Goal: Information Seeking & Learning: Learn about a topic

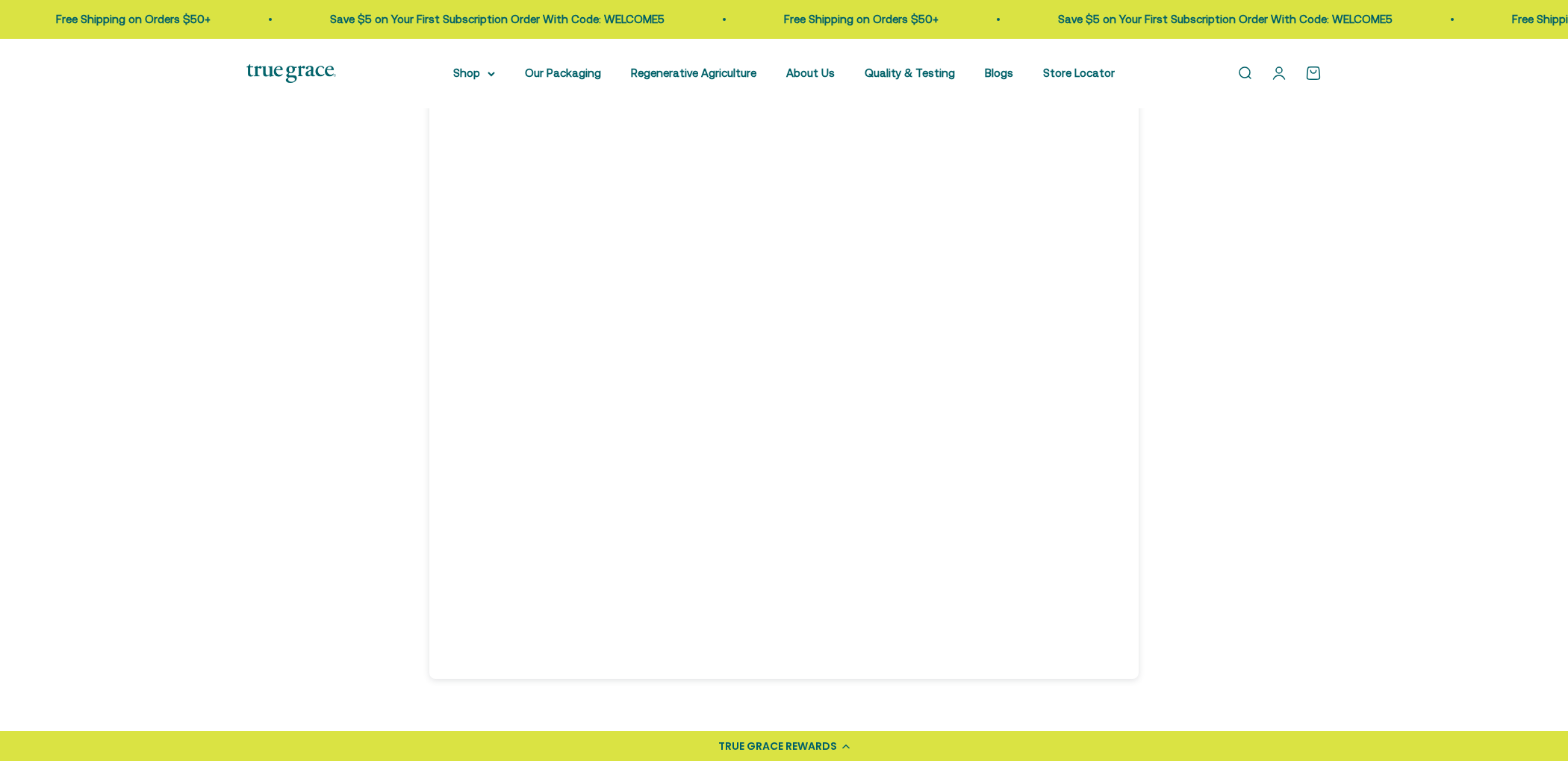
scroll to position [1678, 0]
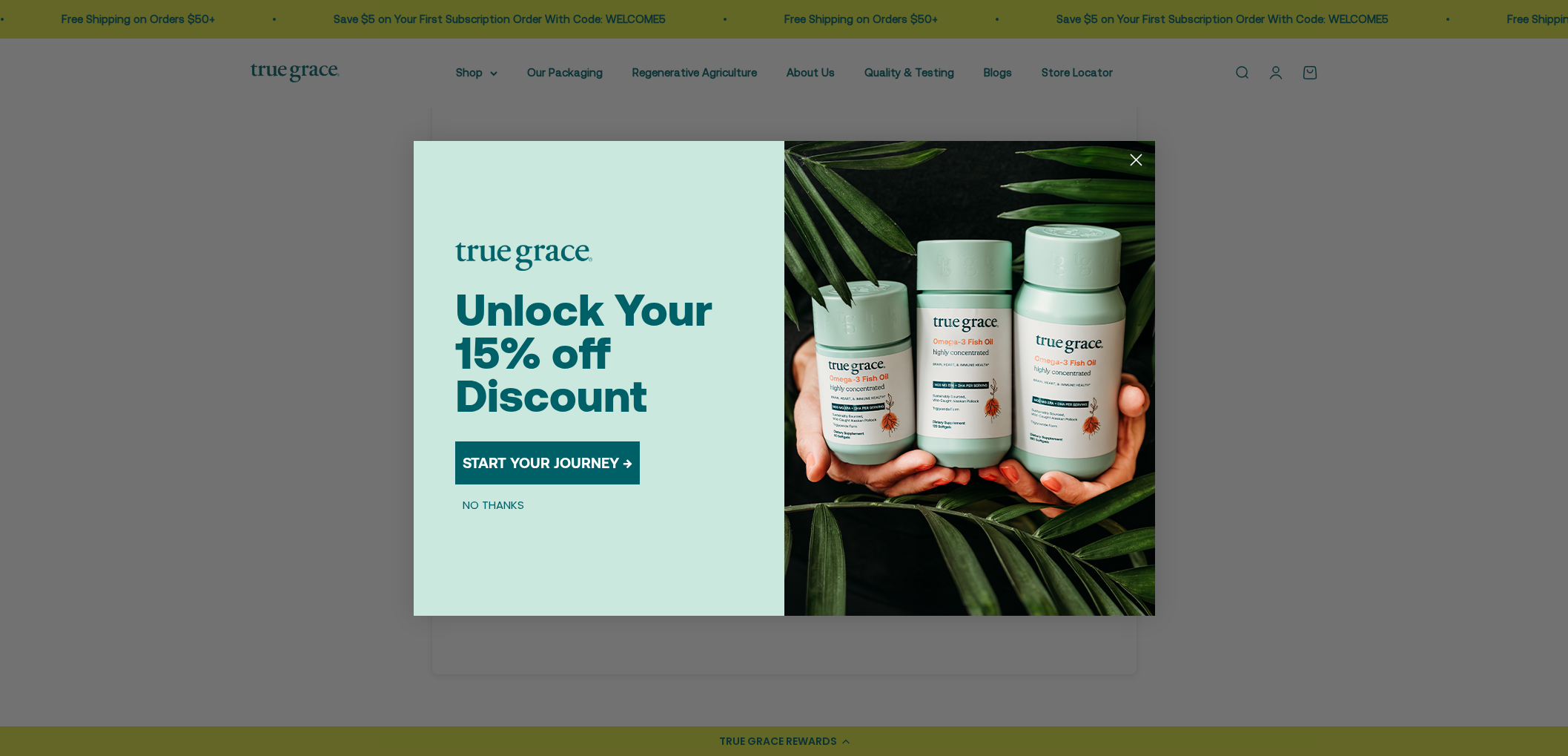
click at [1137, 159] on icon "Close dialog" at bounding box center [1136, 159] width 11 height 11
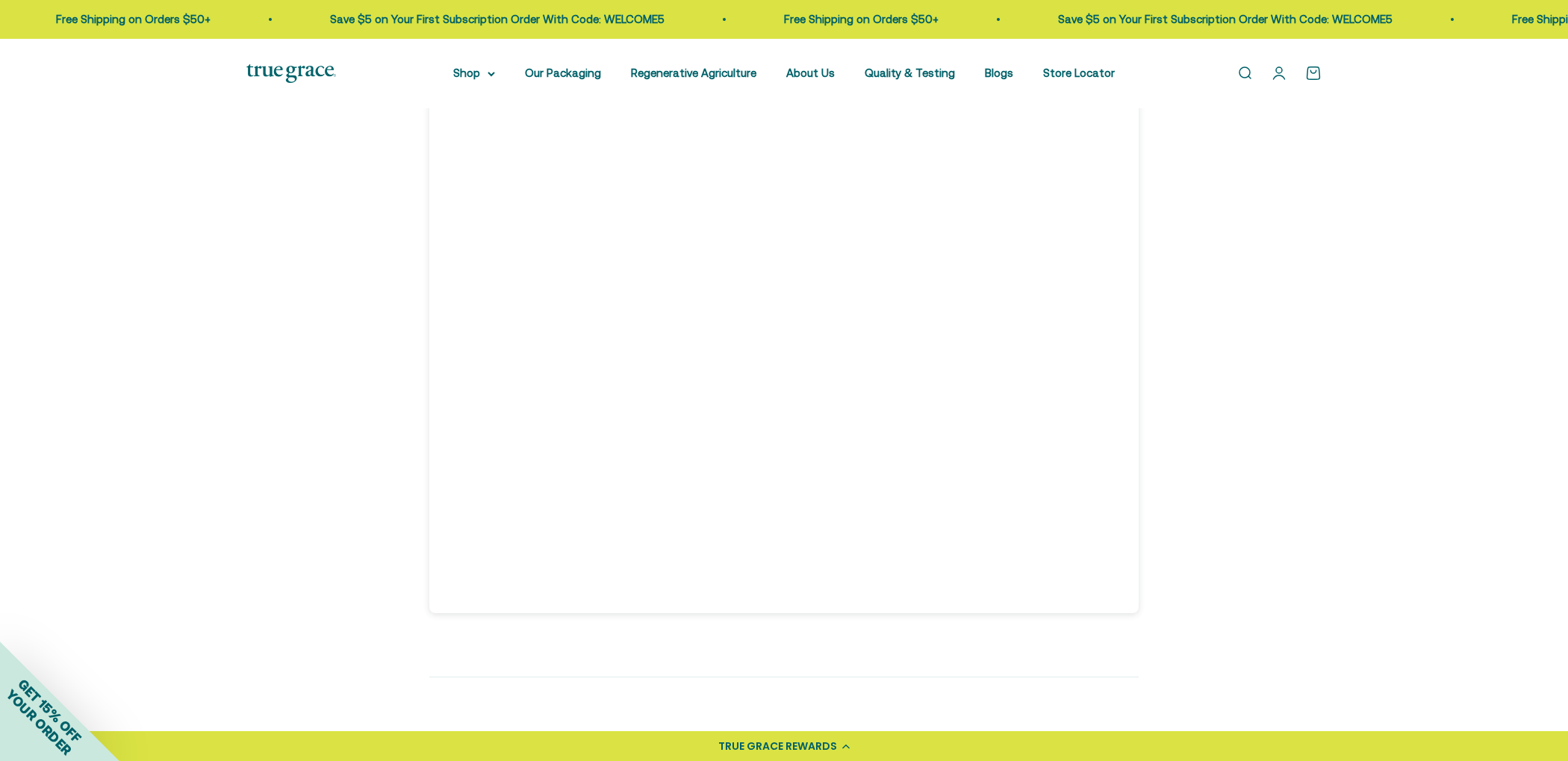
scroll to position [1750, 0]
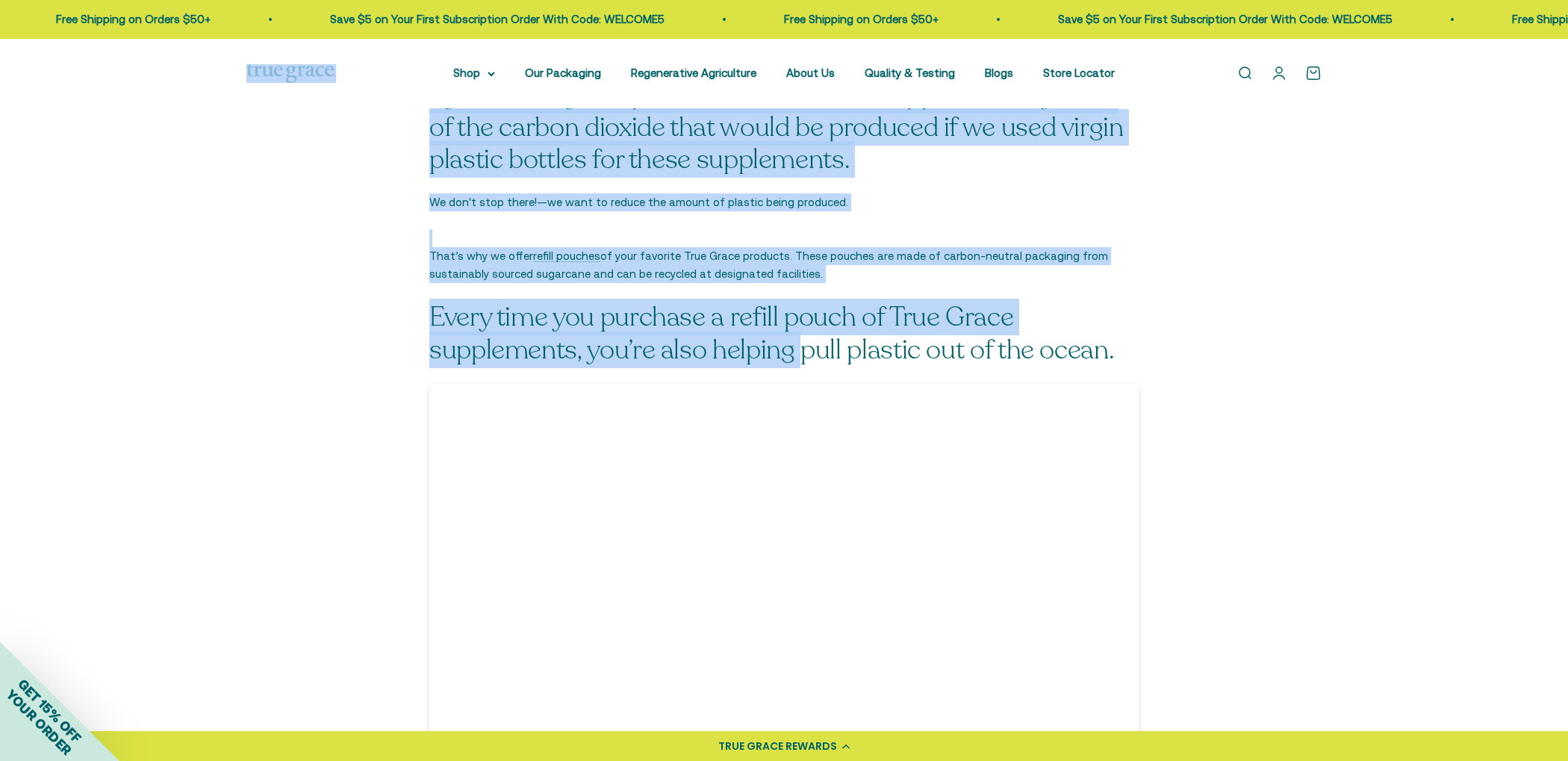
drag, startPoint x: 420, startPoint y: 98, endPoint x: 804, endPoint y: 336, distance: 451.8
click at [804, 336] on body "💰 Earn 1 point for every $1 you spend Join now Earn 25 points Already a member?…" at bounding box center [784, 683] width 1568 height 3821
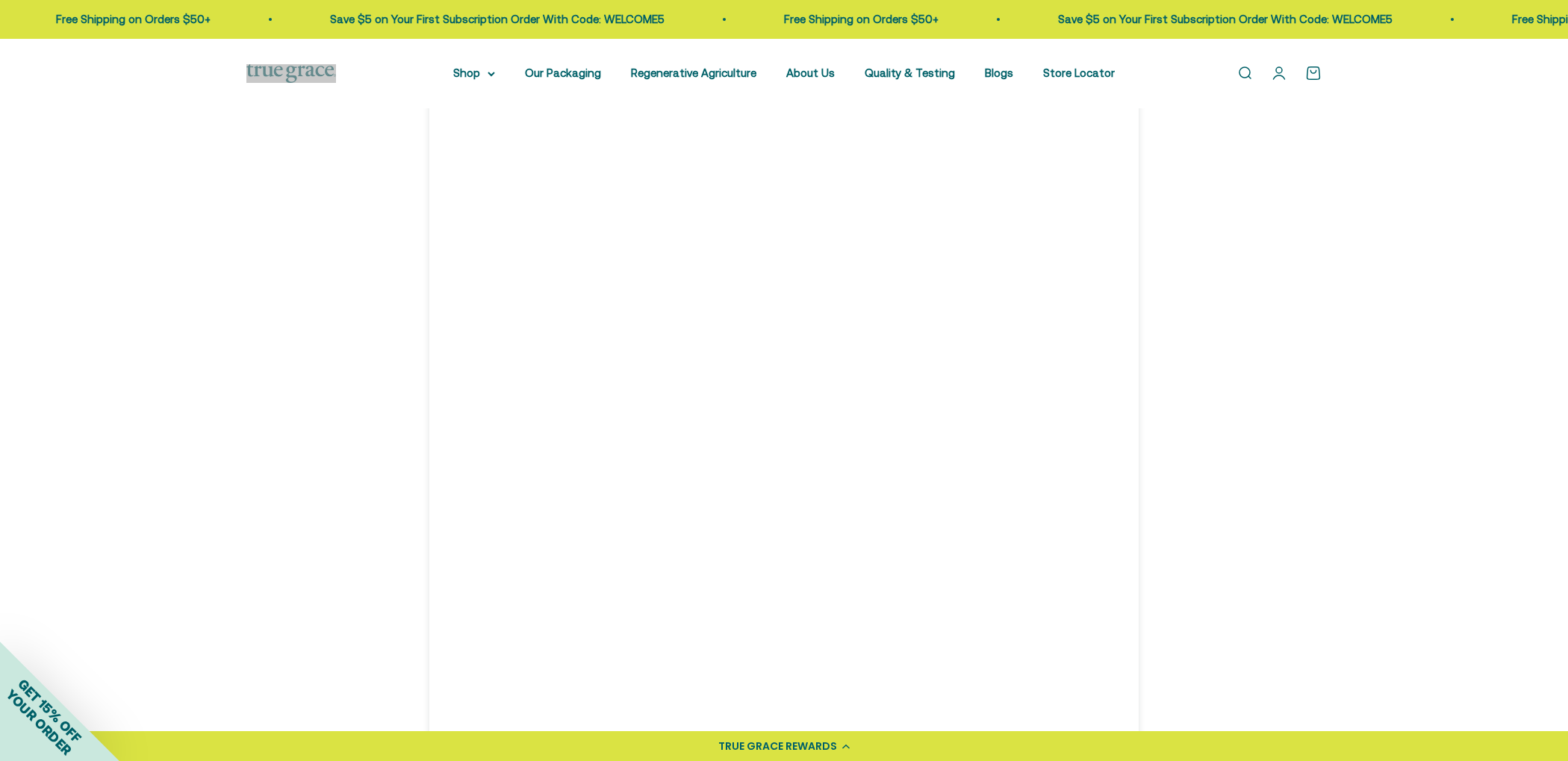
scroll to position [1578, 0]
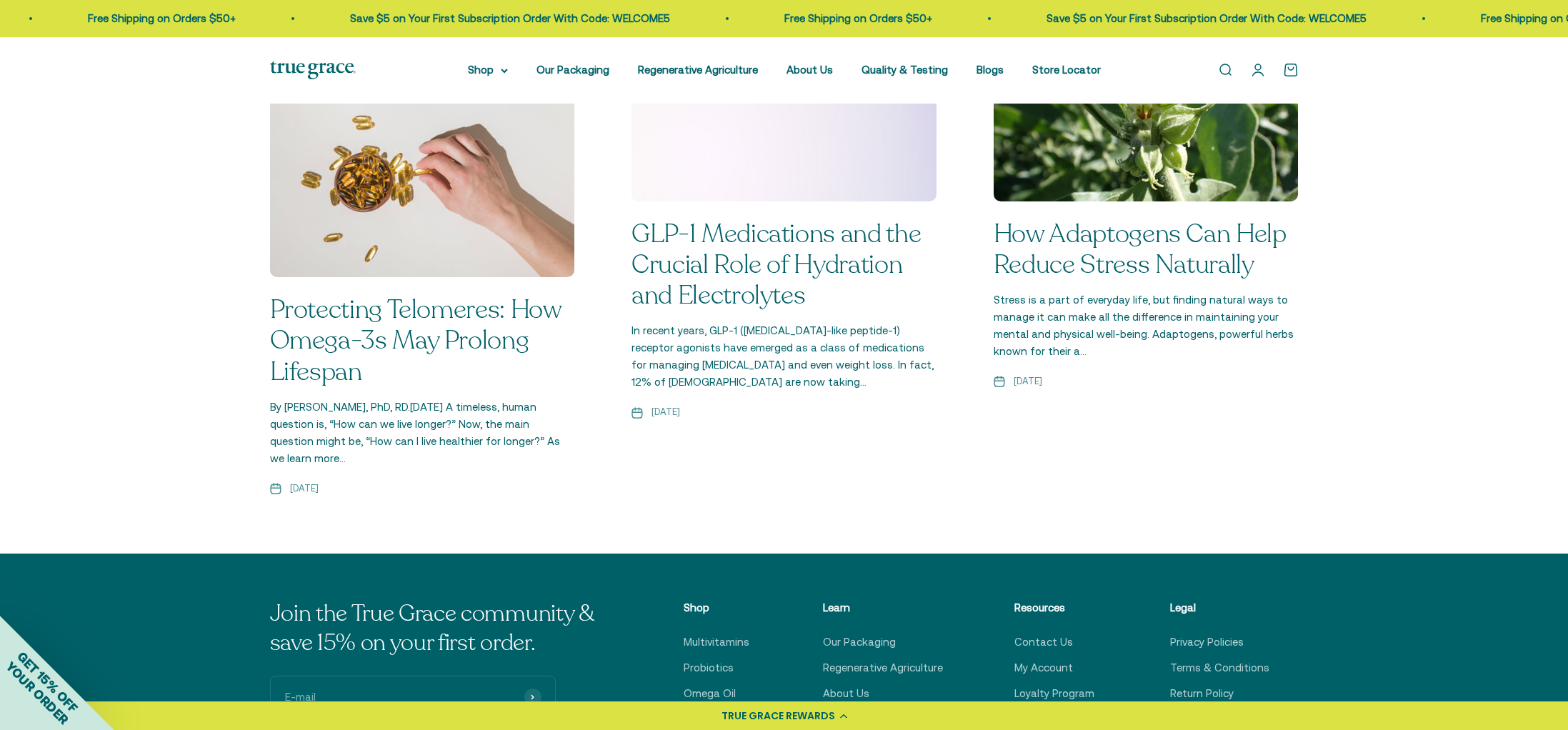
scroll to position [2924, 0]
